Goal: Task Accomplishment & Management: Contribute content

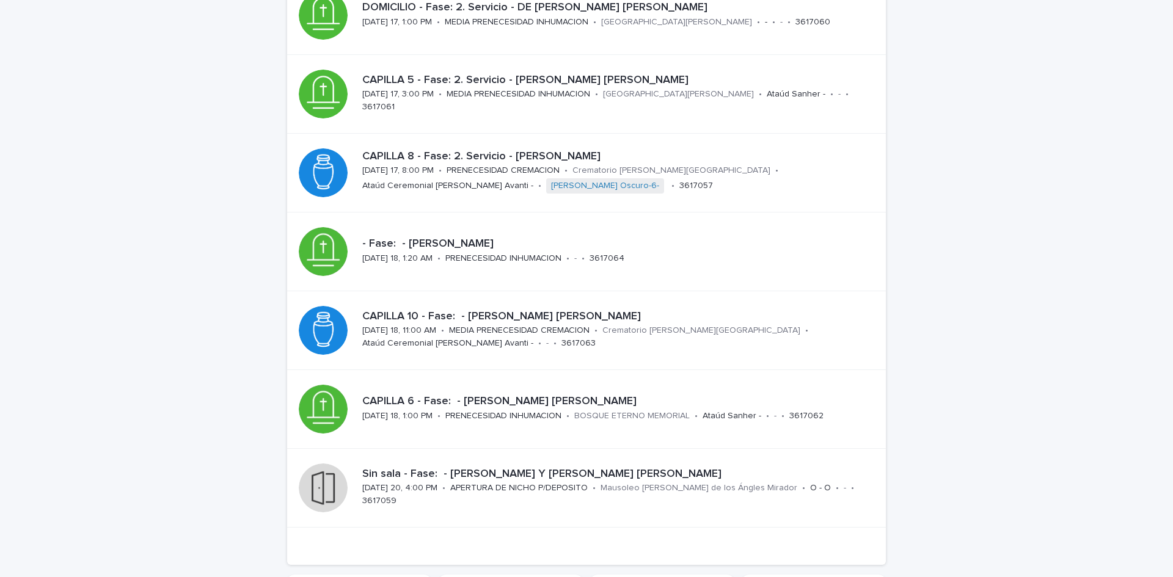
scroll to position [356, 0]
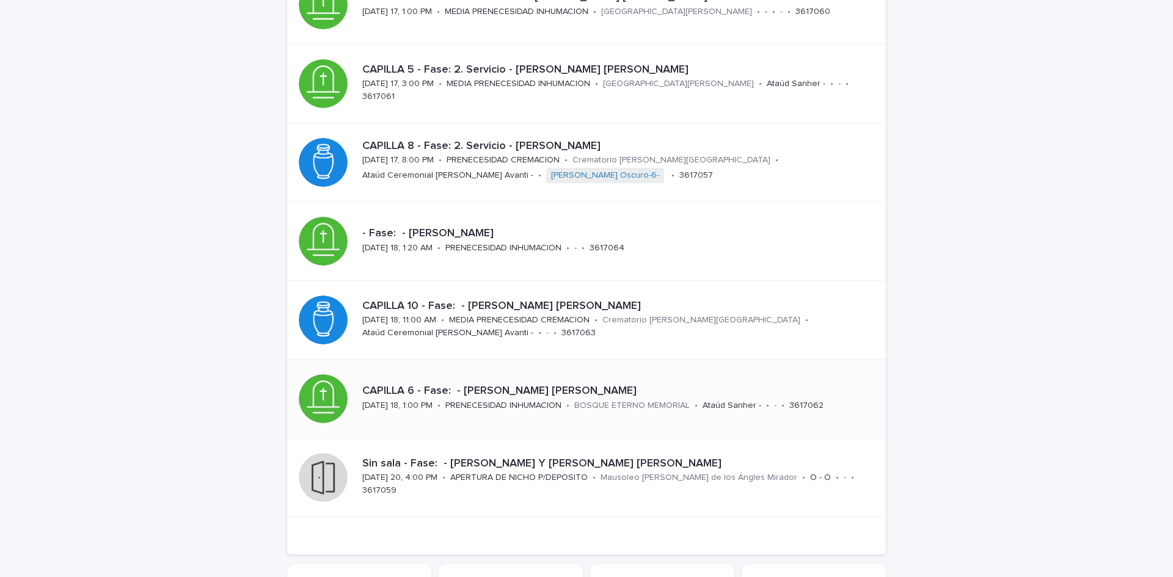
click at [563, 387] on p "CAPILLA 6 - Fase: - [PERSON_NAME] [PERSON_NAME]" at bounding box center [616, 391] width 509 height 13
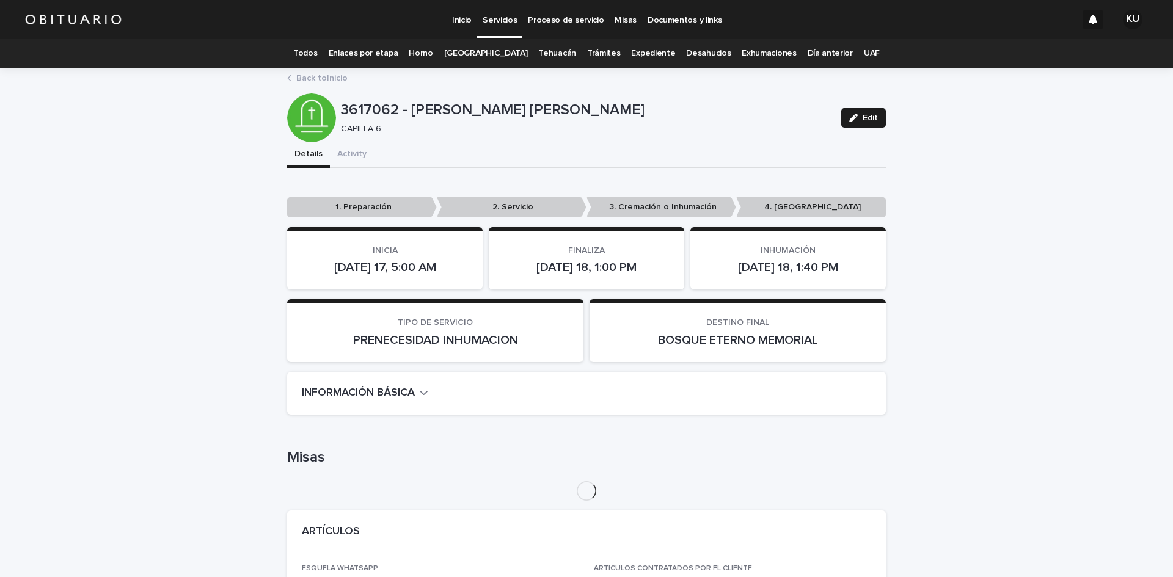
scroll to position [122, 0]
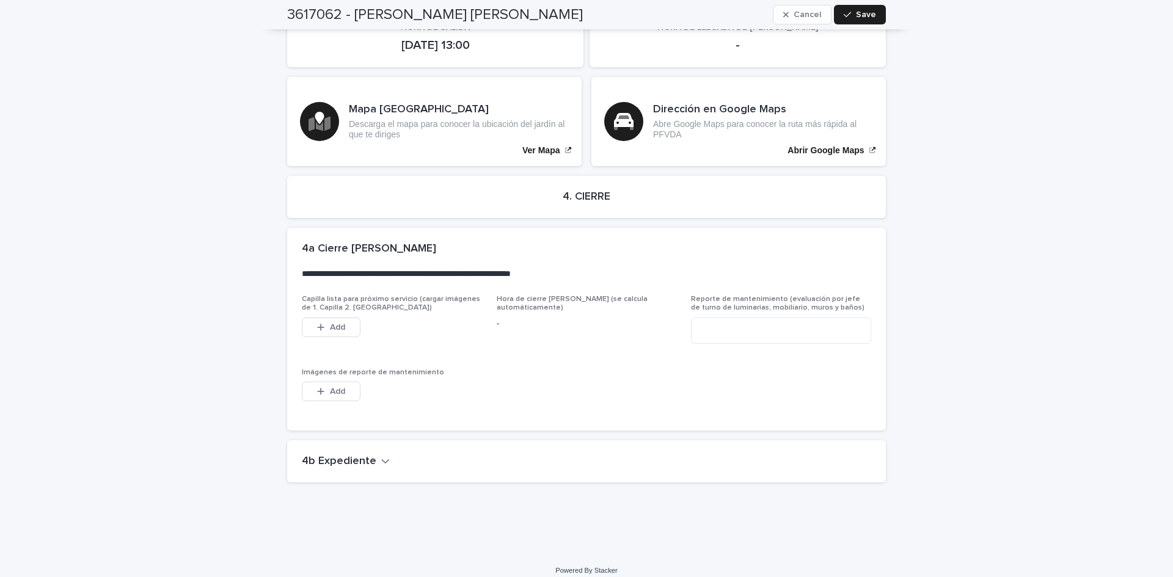
drag, startPoint x: 350, startPoint y: 451, endPoint x: 1016, endPoint y: 459, distance: 666.1
click at [350, 455] on h2 "4b Expediente" at bounding box center [339, 461] width 75 height 13
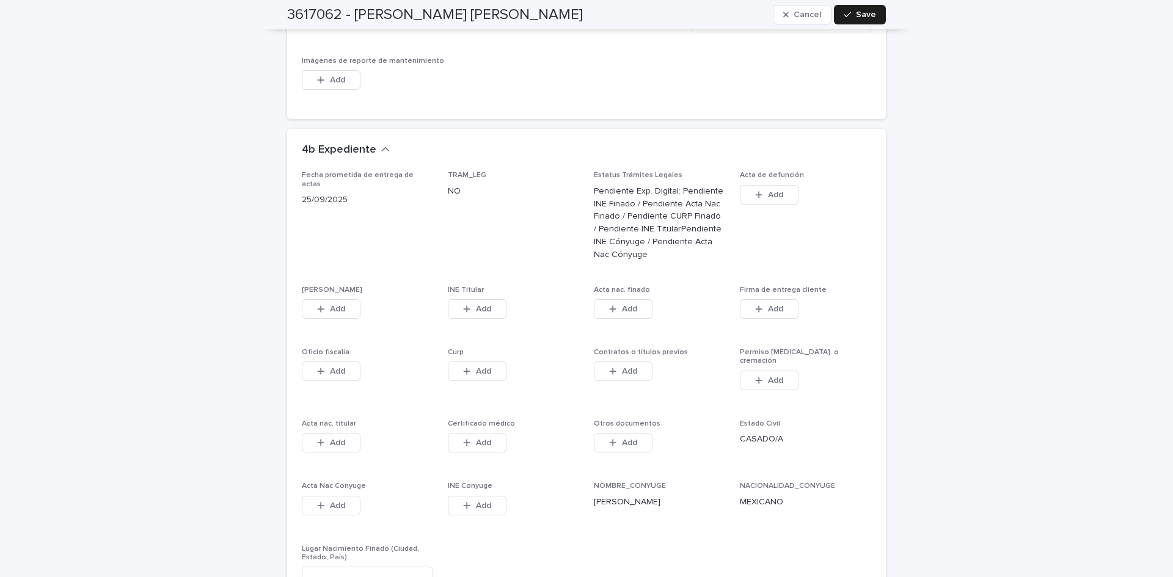
scroll to position [3069, 0]
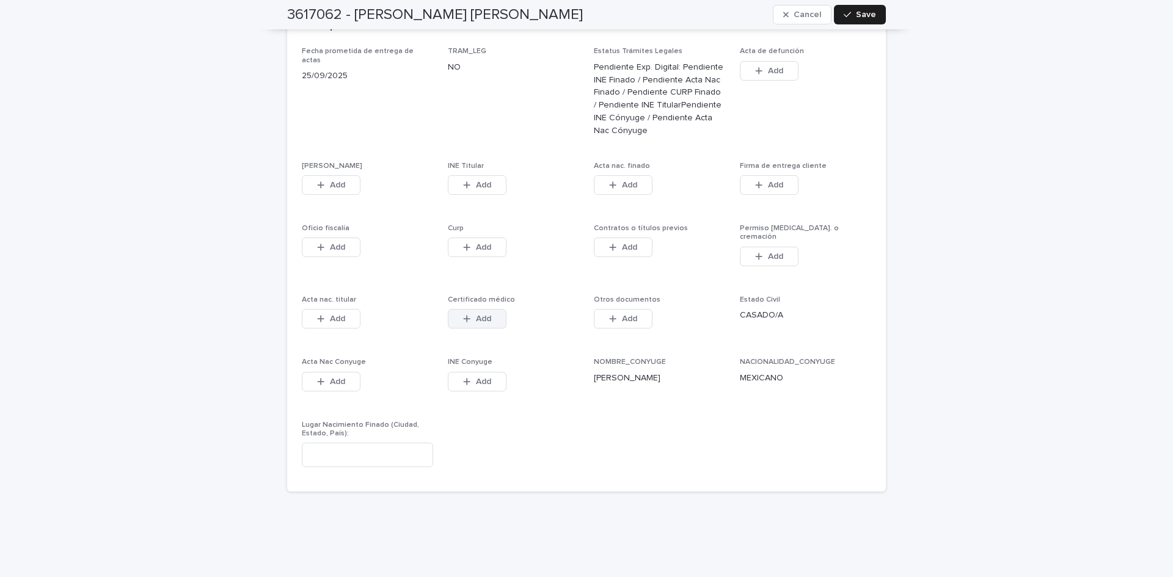
click at [496, 309] on button "Add" at bounding box center [477, 319] width 59 height 20
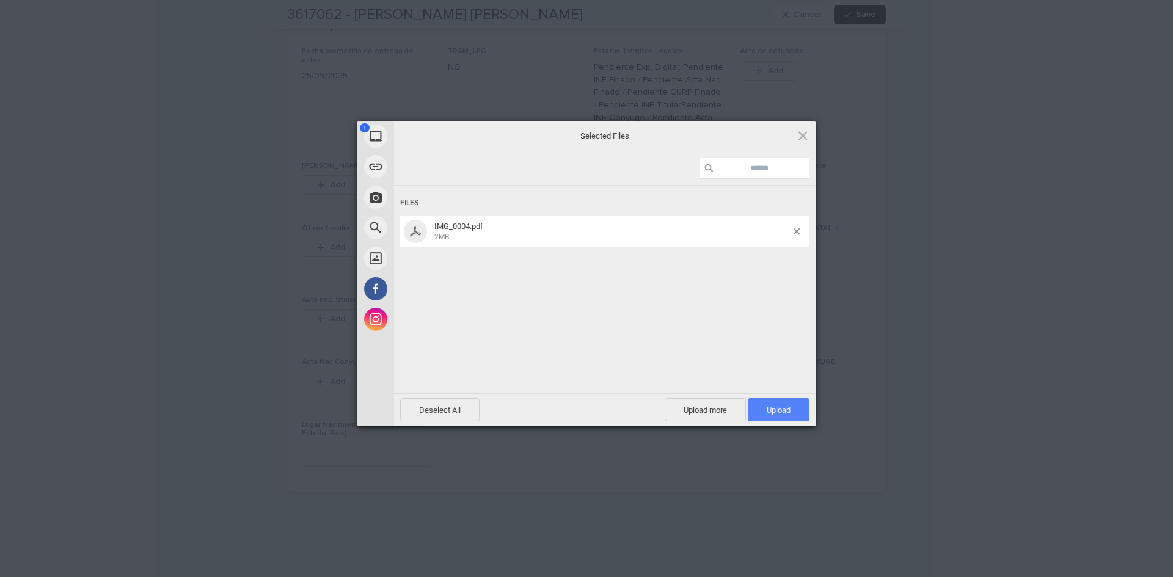
click at [772, 411] on span "Upload 1" at bounding box center [779, 410] width 24 height 9
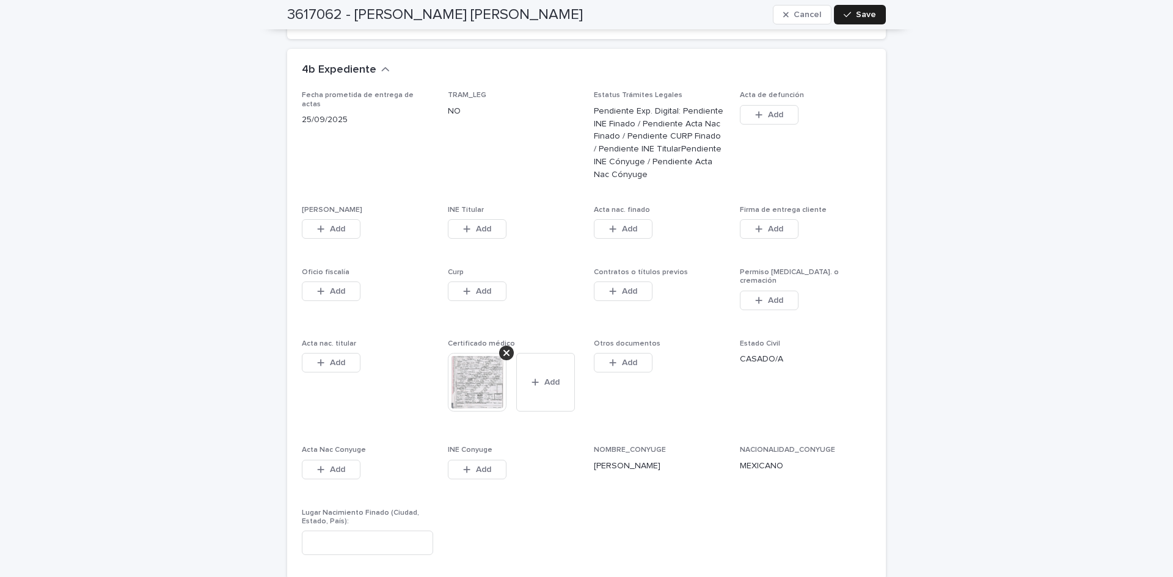
click at [346, 225] on button "Add" at bounding box center [331, 229] width 59 height 20
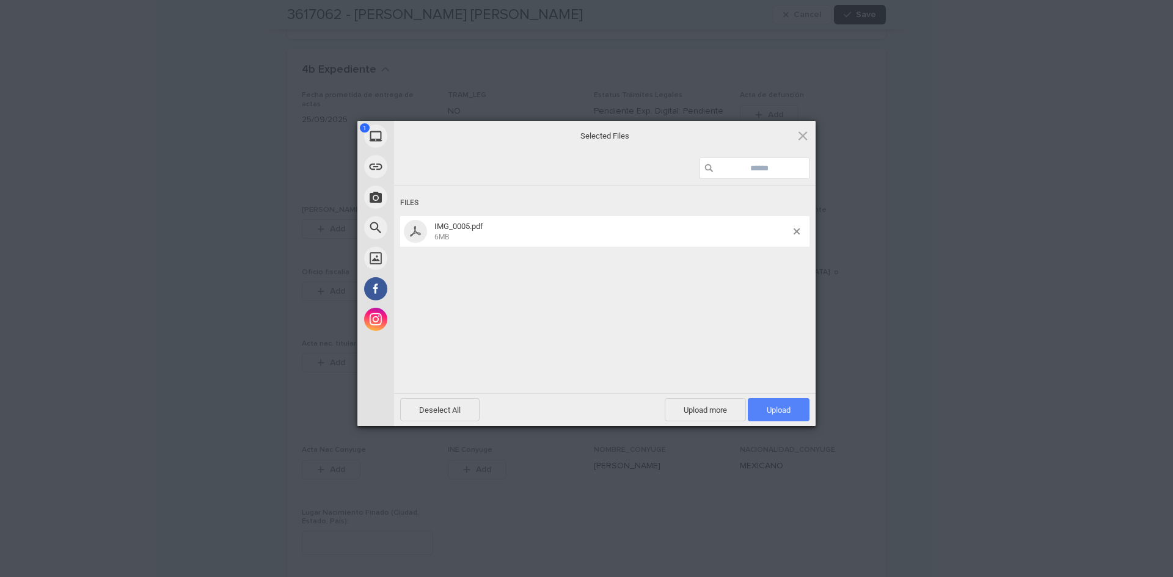
click at [794, 408] on span "Upload 1" at bounding box center [779, 409] width 62 height 23
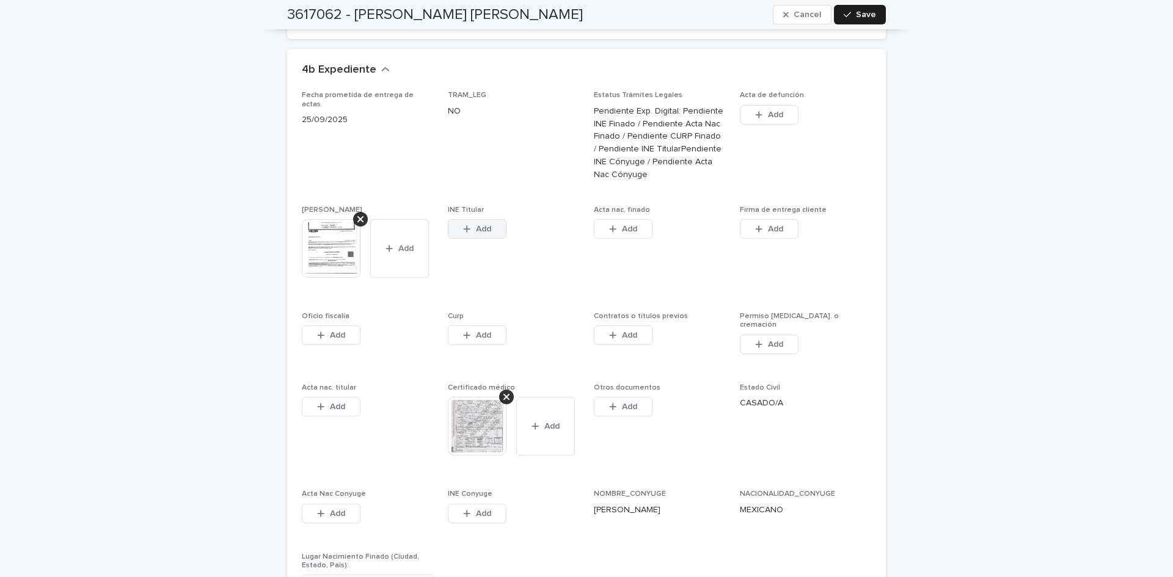
click at [484, 225] on span "Add" at bounding box center [483, 229] width 15 height 9
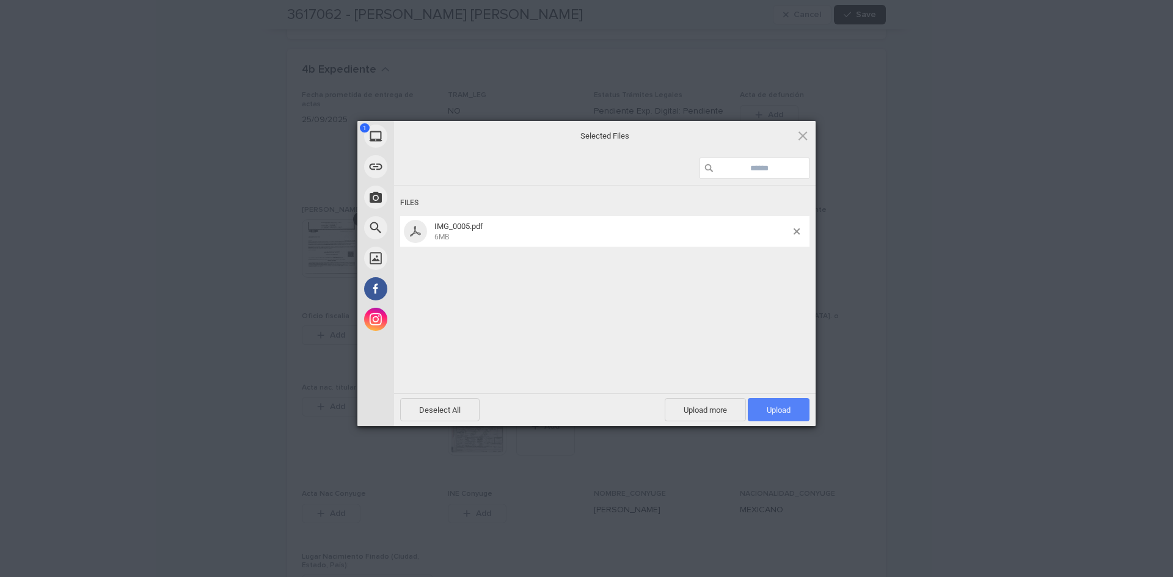
click at [771, 404] on span "Upload 1" at bounding box center [779, 409] width 62 height 23
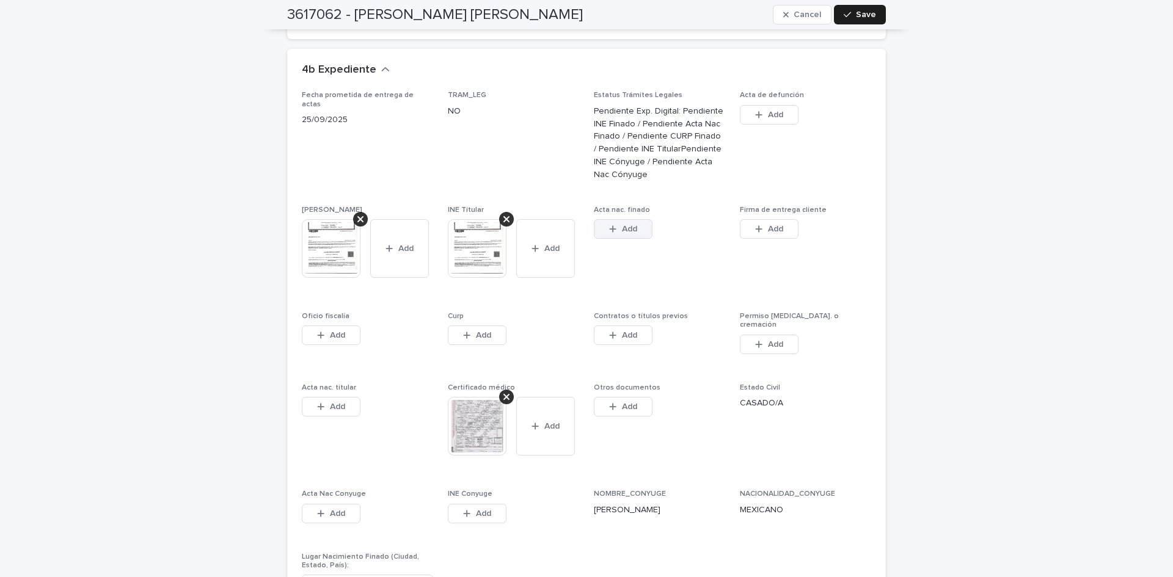
click at [646, 219] on button "Add" at bounding box center [623, 229] width 59 height 20
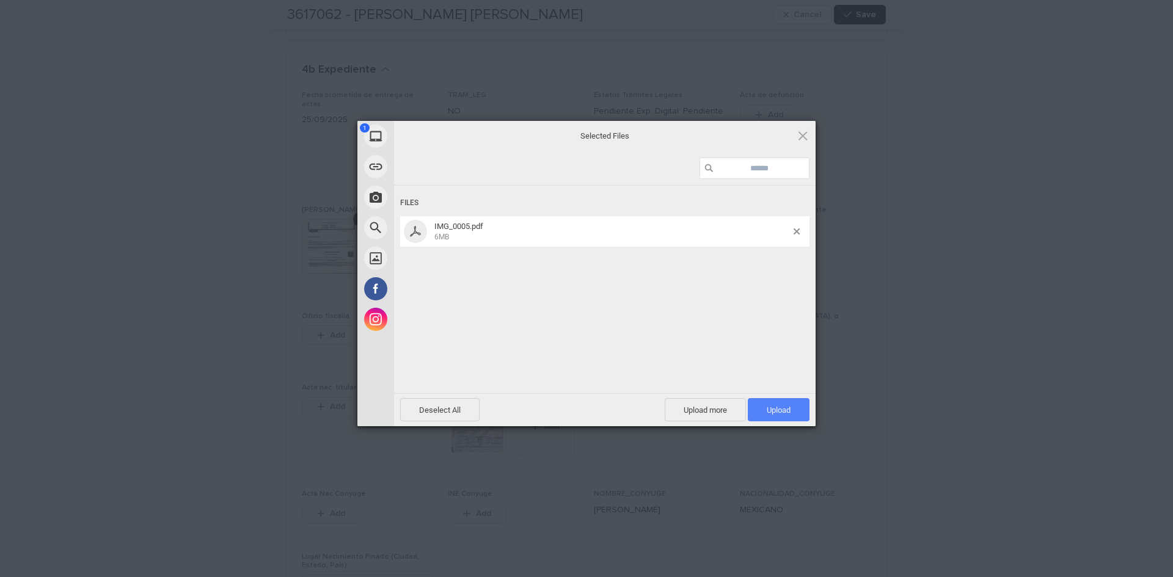
click at [759, 405] on span "Upload 1" at bounding box center [779, 409] width 62 height 23
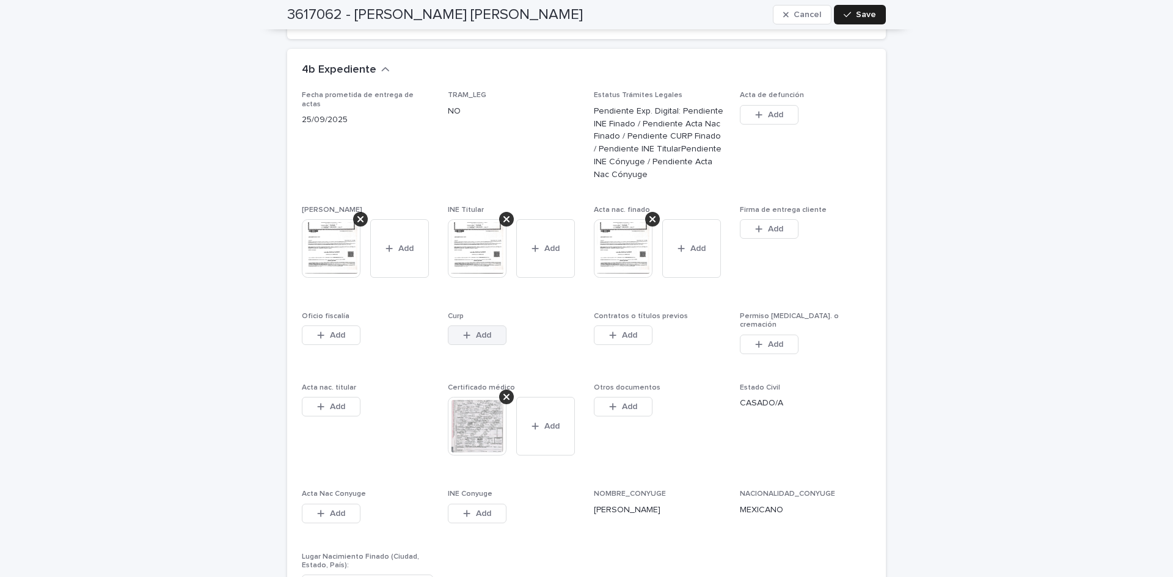
click at [494, 328] on button "Add" at bounding box center [477, 336] width 59 height 20
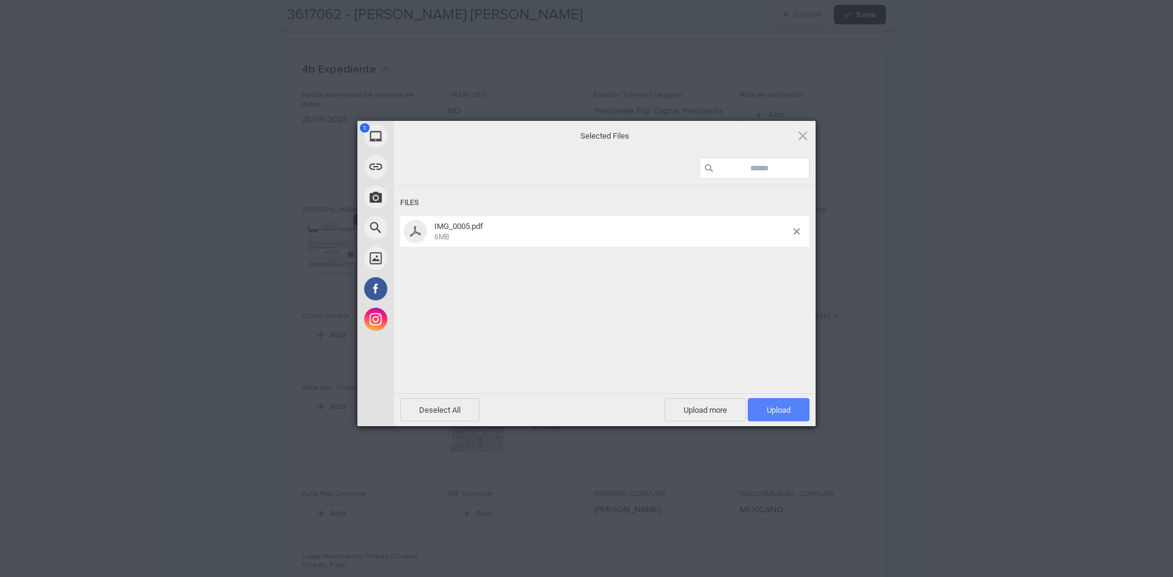
click at [766, 401] on span "Upload 1" at bounding box center [779, 409] width 62 height 23
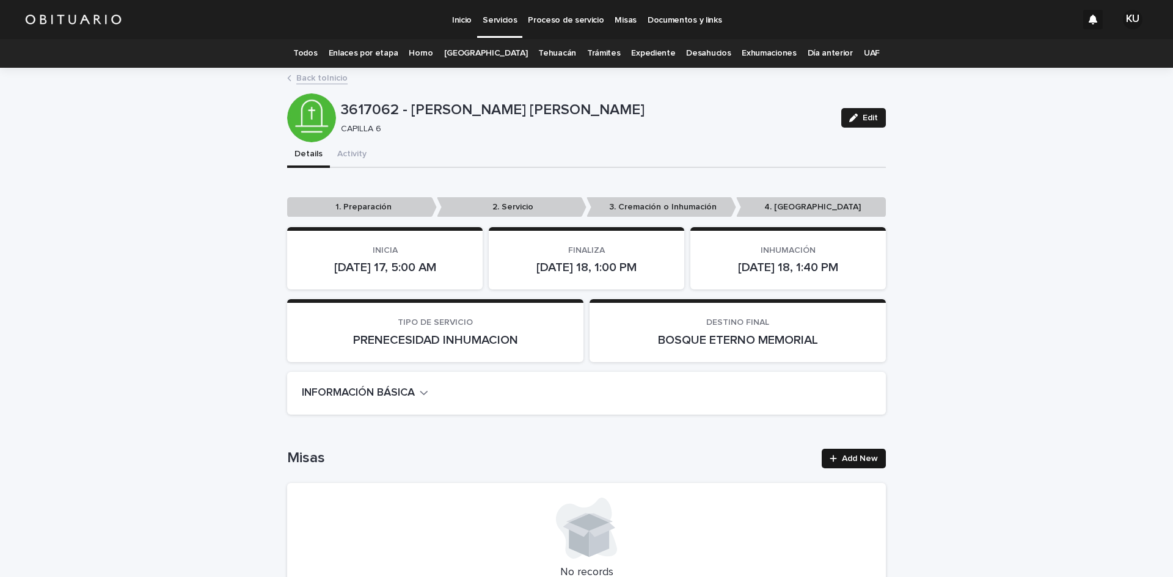
click at [870, 456] on span "Add New" at bounding box center [860, 459] width 36 height 9
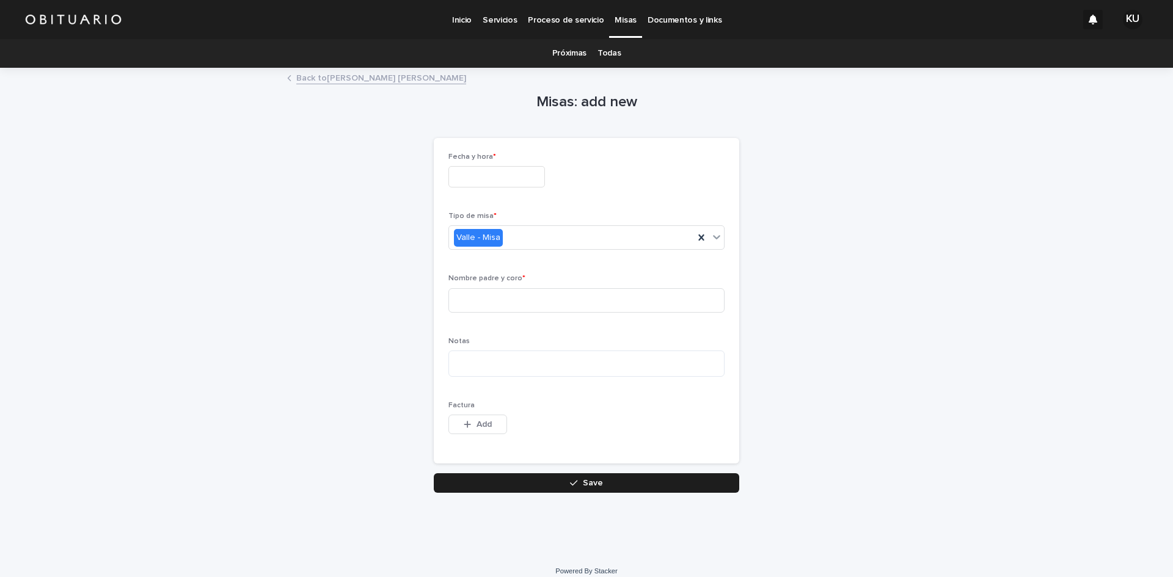
click at [467, 18] on p "Inicio" at bounding box center [462, 13] width 20 height 26
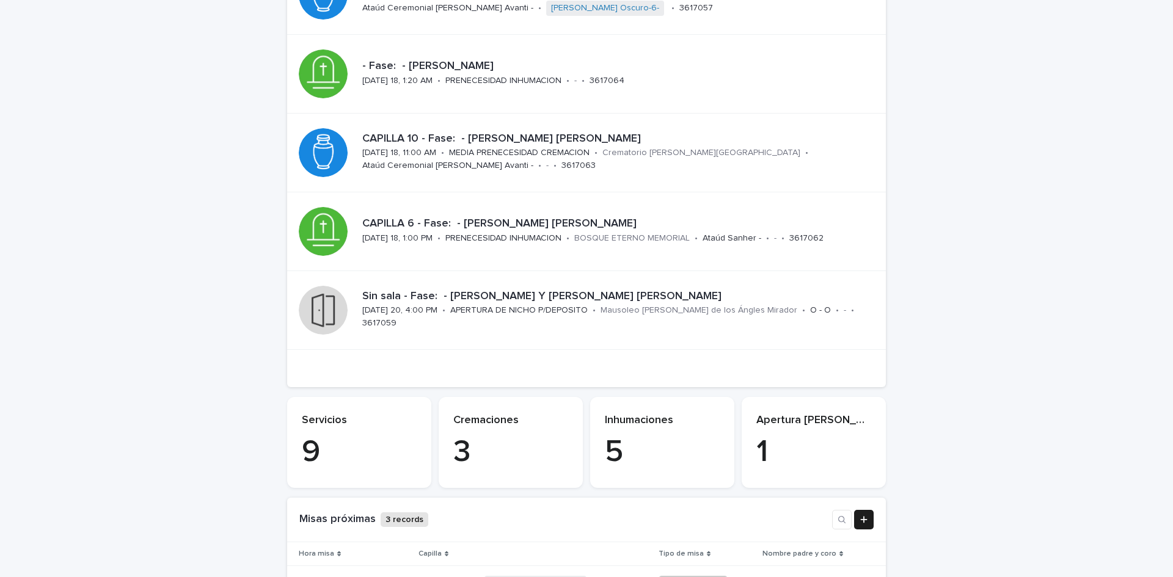
scroll to position [543, 0]
